Goal: Transaction & Acquisition: Purchase product/service

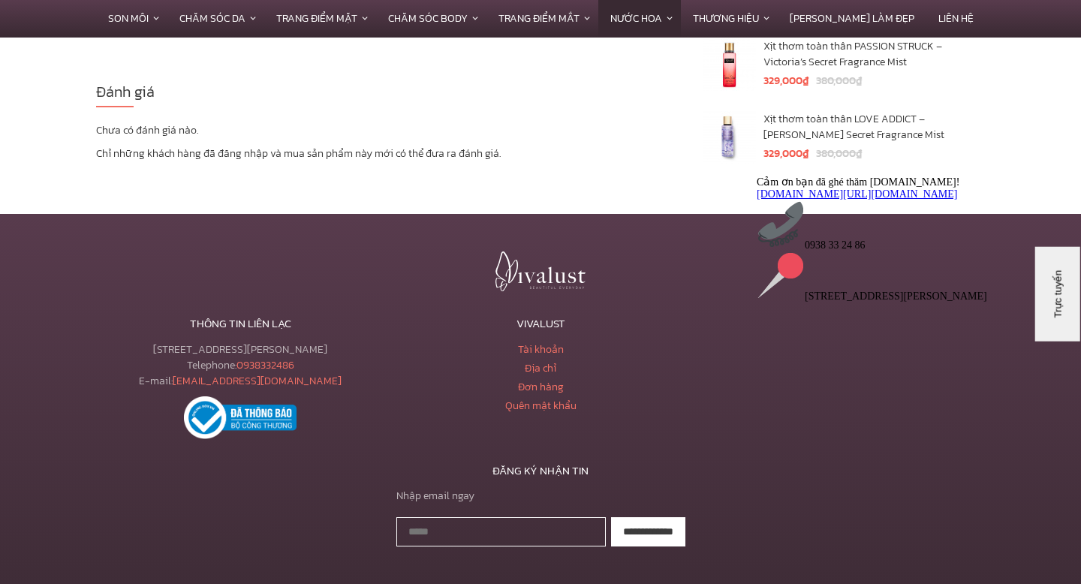
scroll to position [3968, 0]
